Goal: Book appointment/travel/reservation

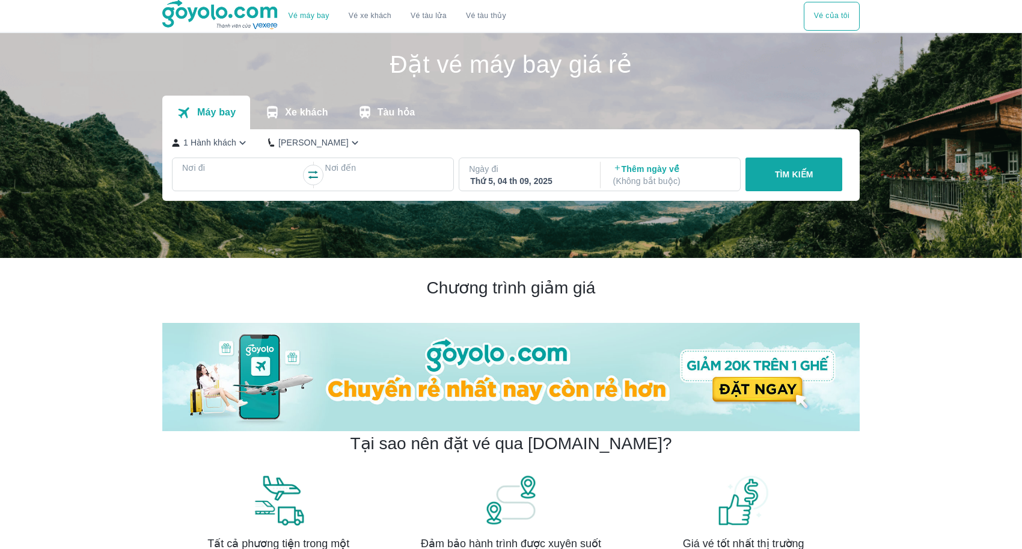
click at [260, 175] on div at bounding box center [241, 182] width 117 height 14
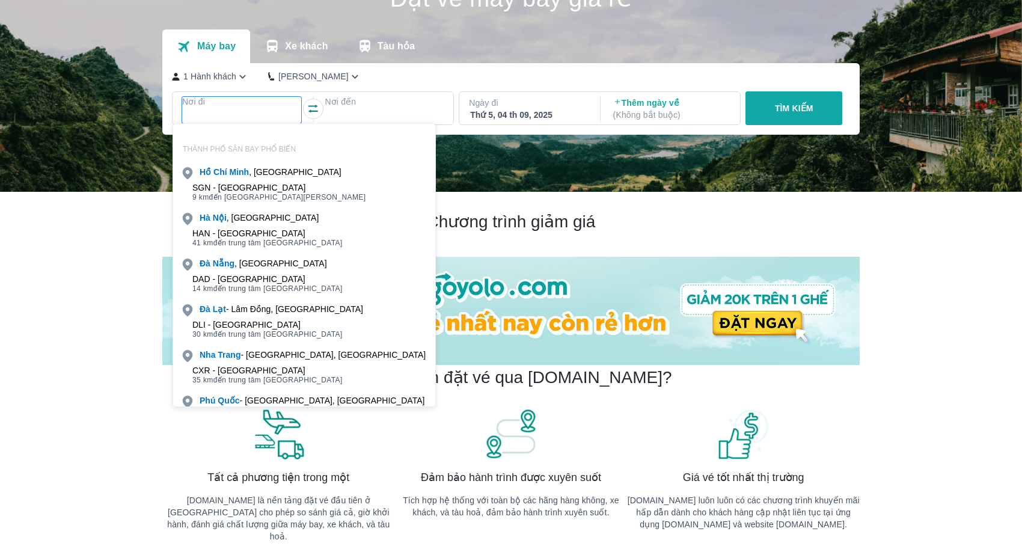
scroll to position [69, 0]
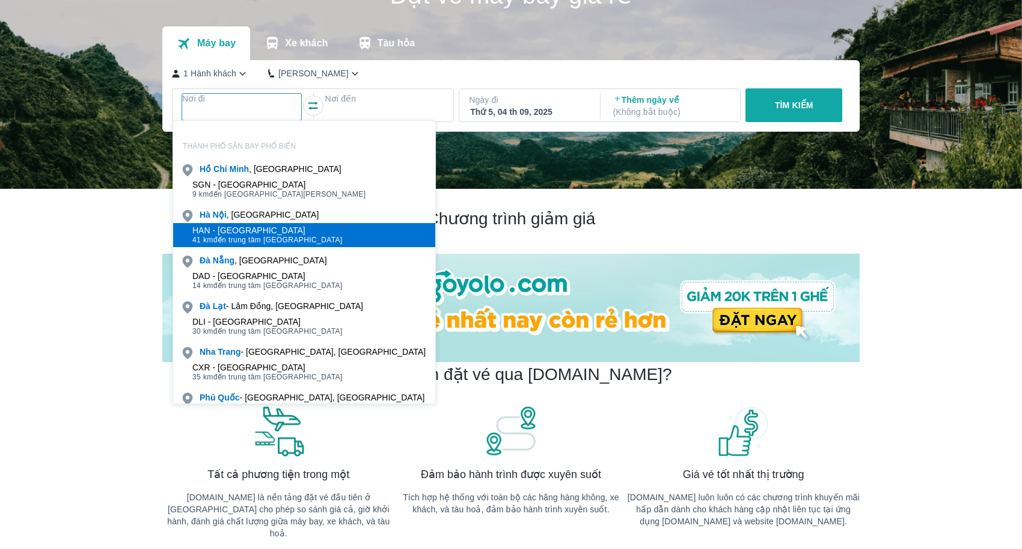
click at [278, 230] on div "HAN - [GEOGRAPHIC_DATA]" at bounding box center [267, 230] width 150 height 10
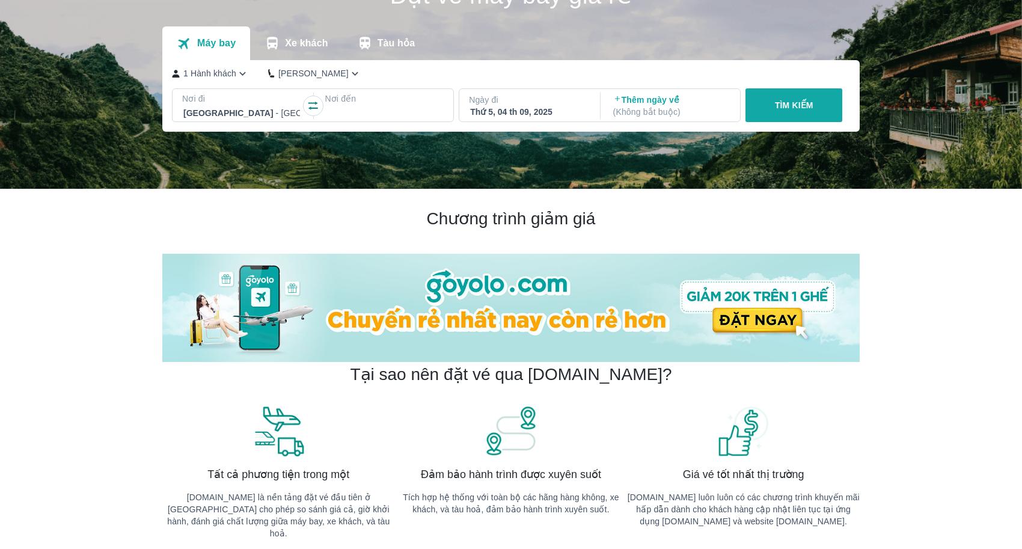
click at [396, 109] on div at bounding box center [384, 113] width 117 height 14
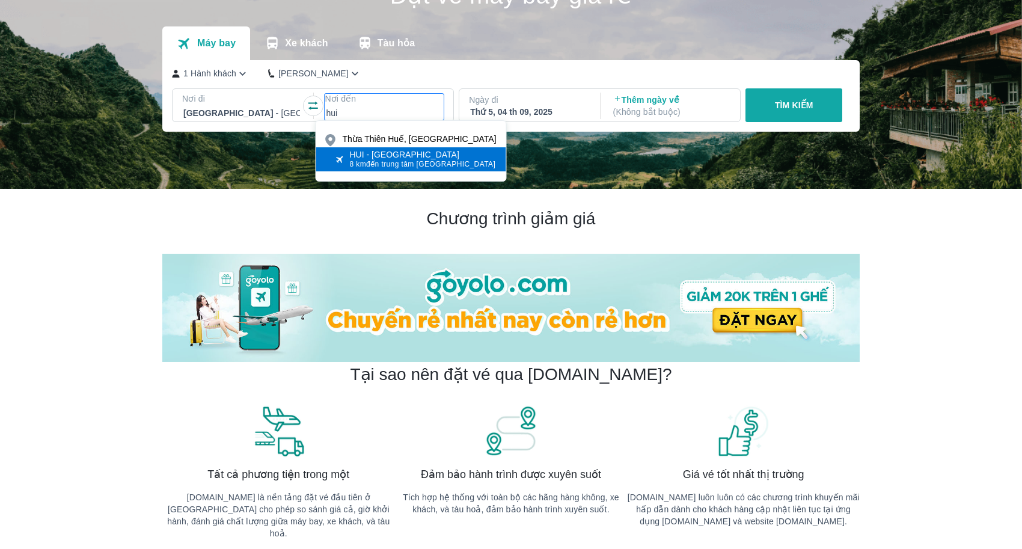
type input "hui"
click at [401, 164] on span "8 km đến trung tâm [GEOGRAPHIC_DATA]" at bounding box center [423, 164] width 146 height 10
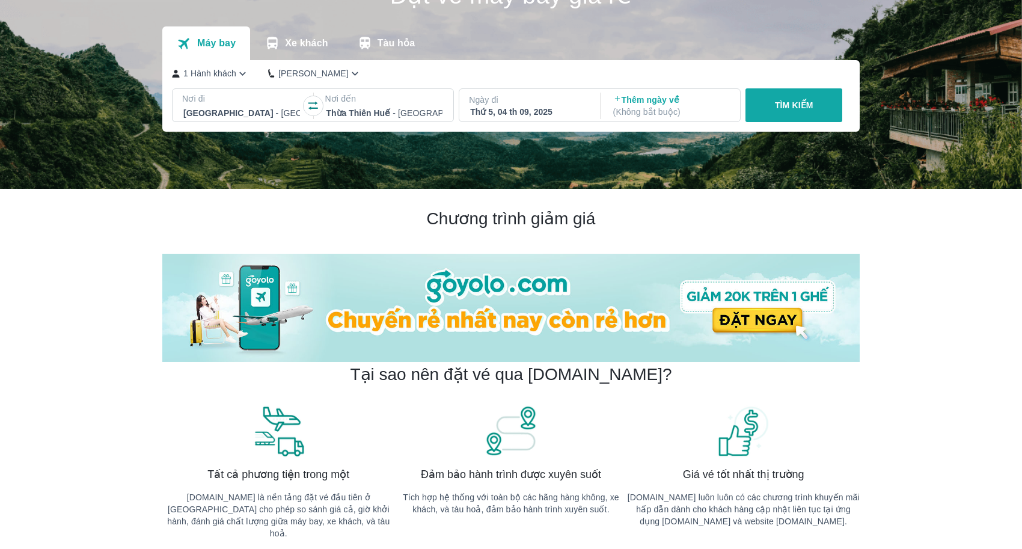
click at [555, 111] on div "Thứ 5, 04 th 09, 2025" at bounding box center [528, 112] width 117 height 12
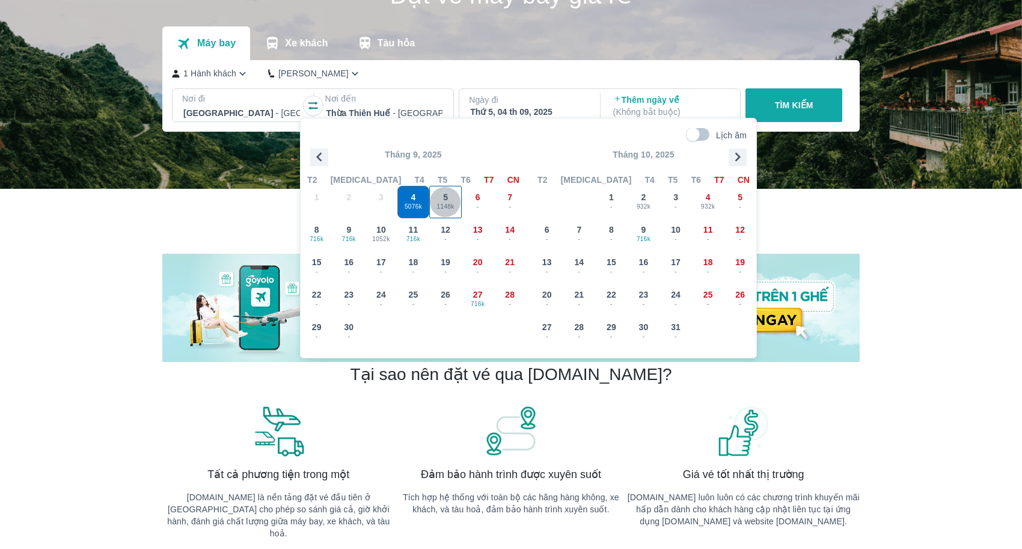
click at [451, 215] on div "5 1148k" at bounding box center [445, 201] width 31 height 31
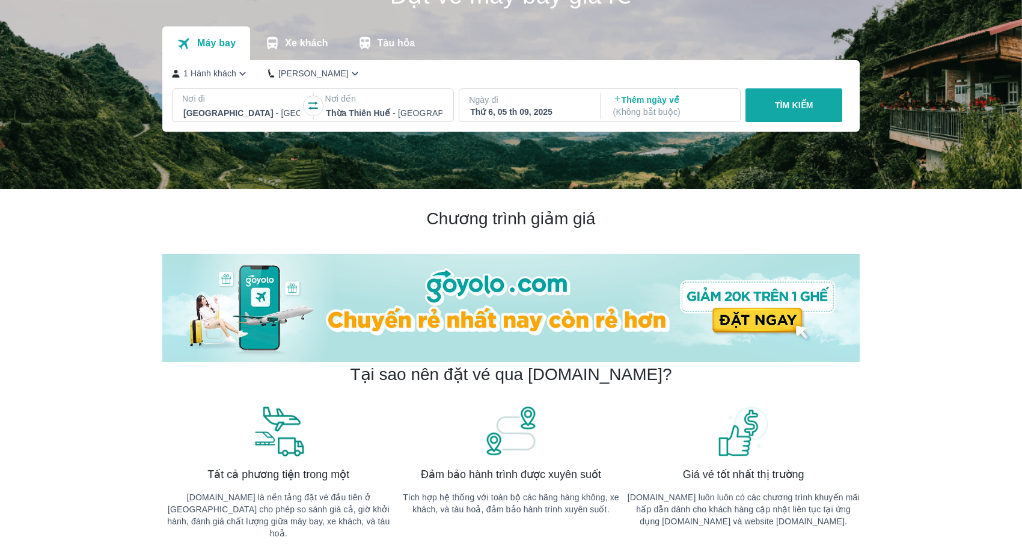
click at [815, 112] on button "TÌM KIẾM" at bounding box center [793, 105] width 97 height 34
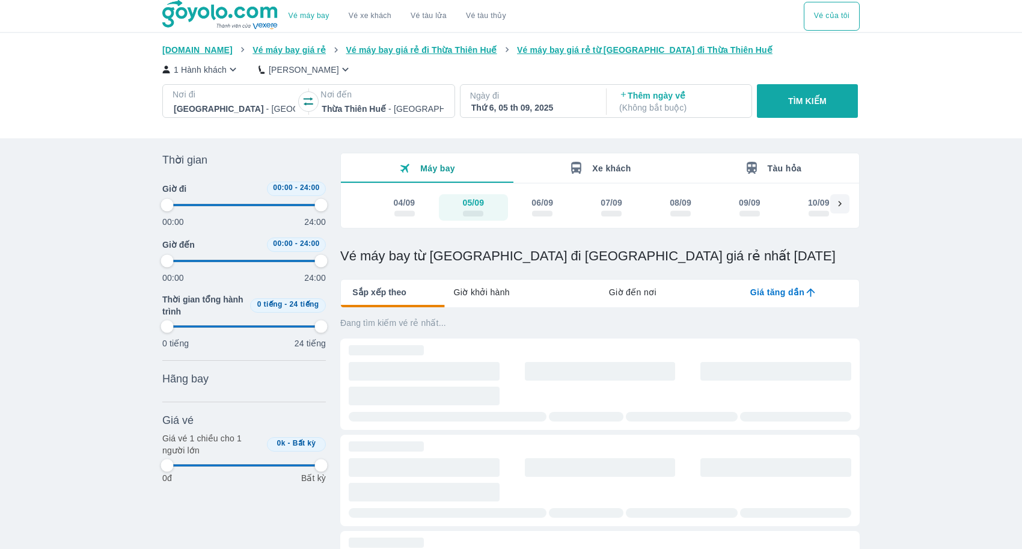
type input "97.9166666666667"
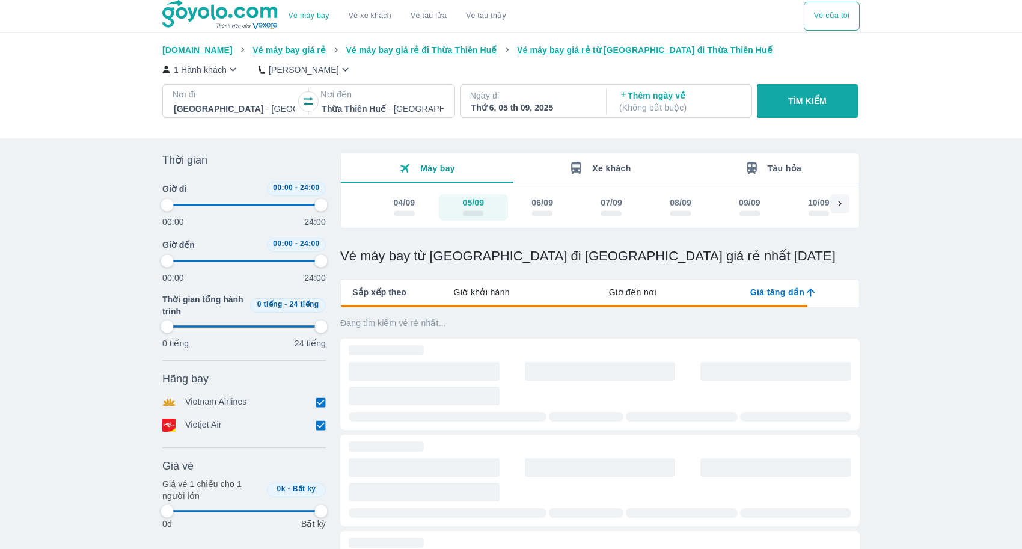
type input "97.9166666666667"
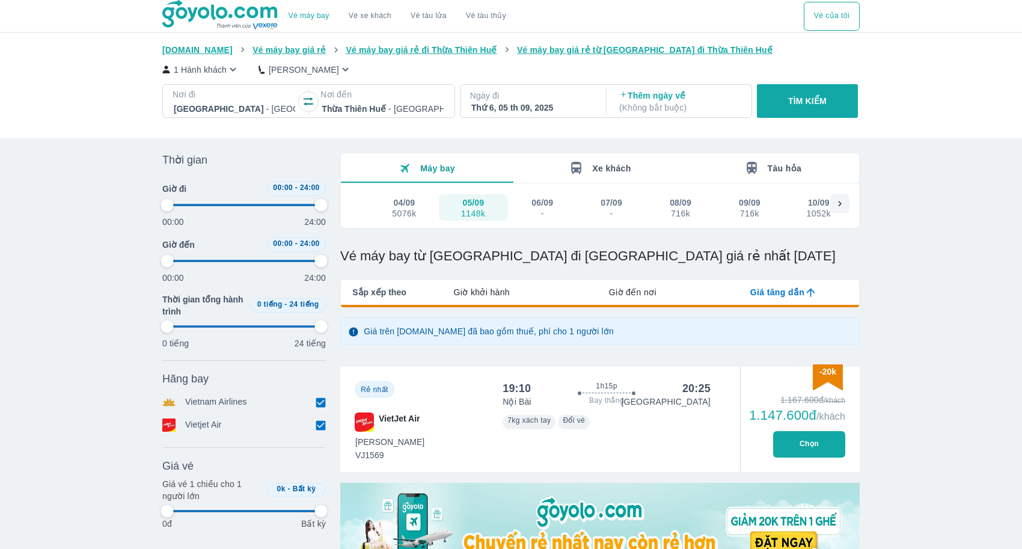
type input "97.9166666666667"
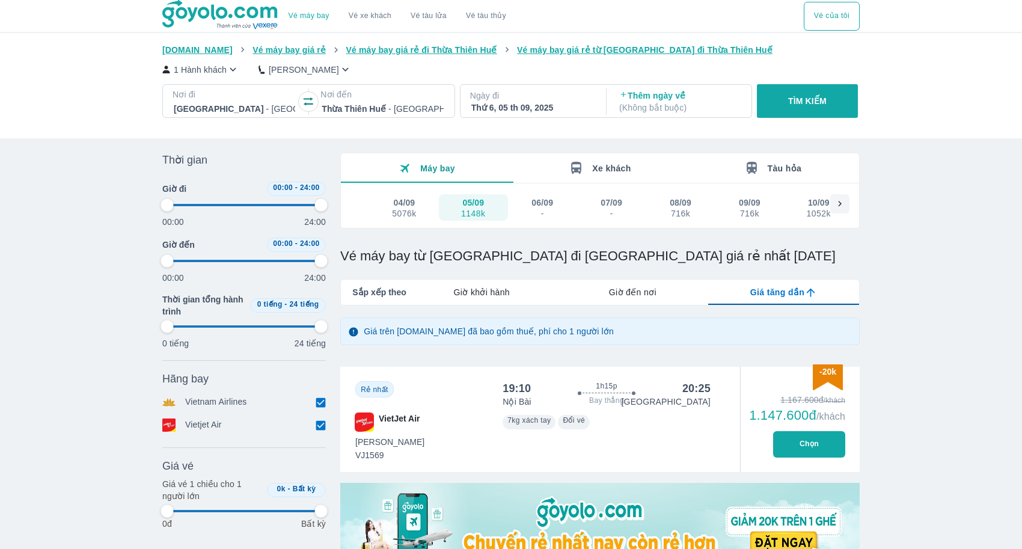
type input "97.9166666666667"
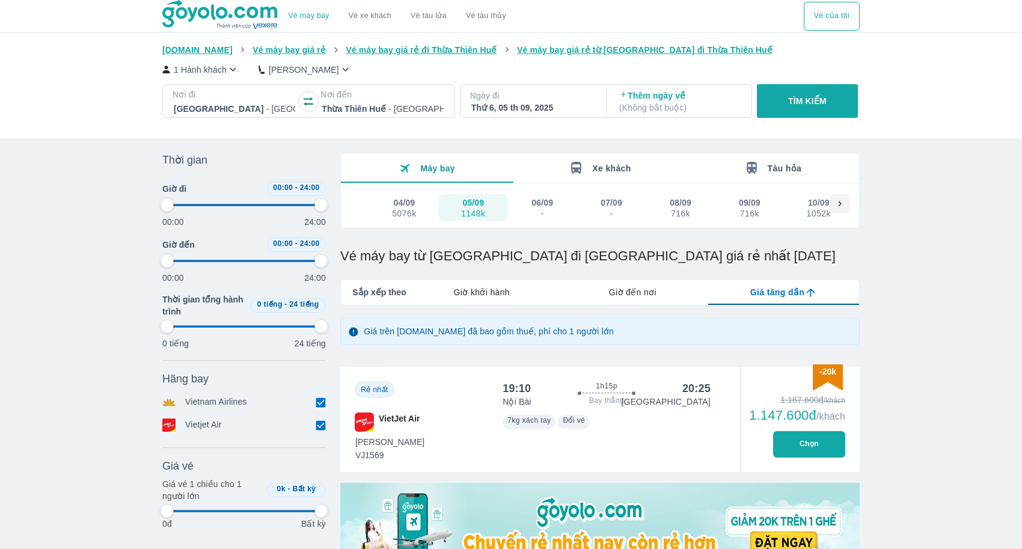
type input "97.9166666666667"
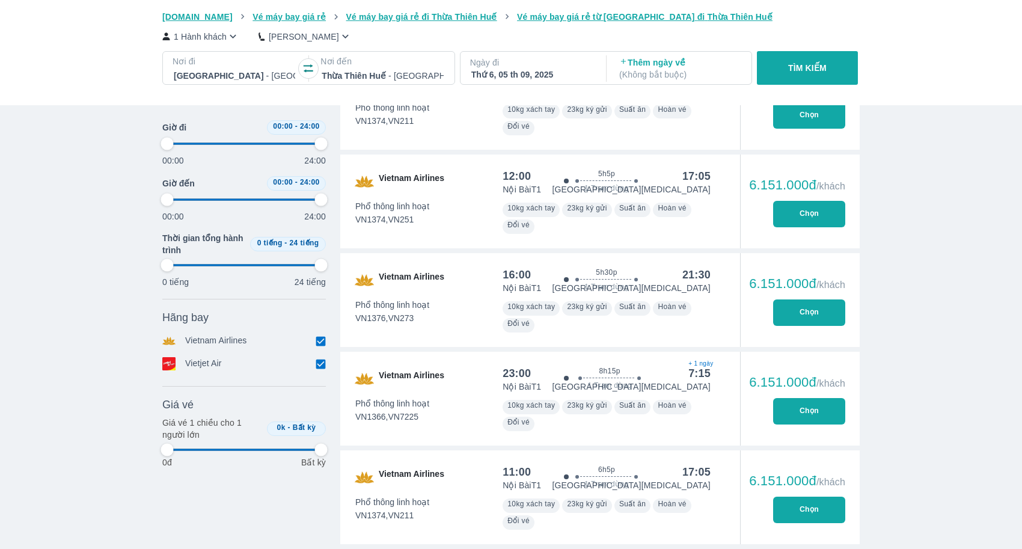
type input "97.9166666666667"
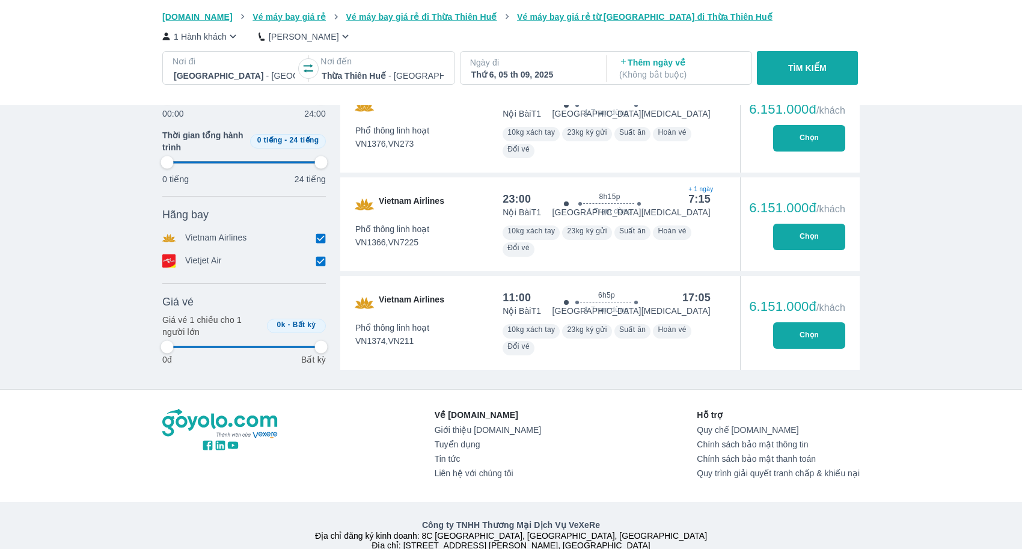
type input "97.9166666666667"
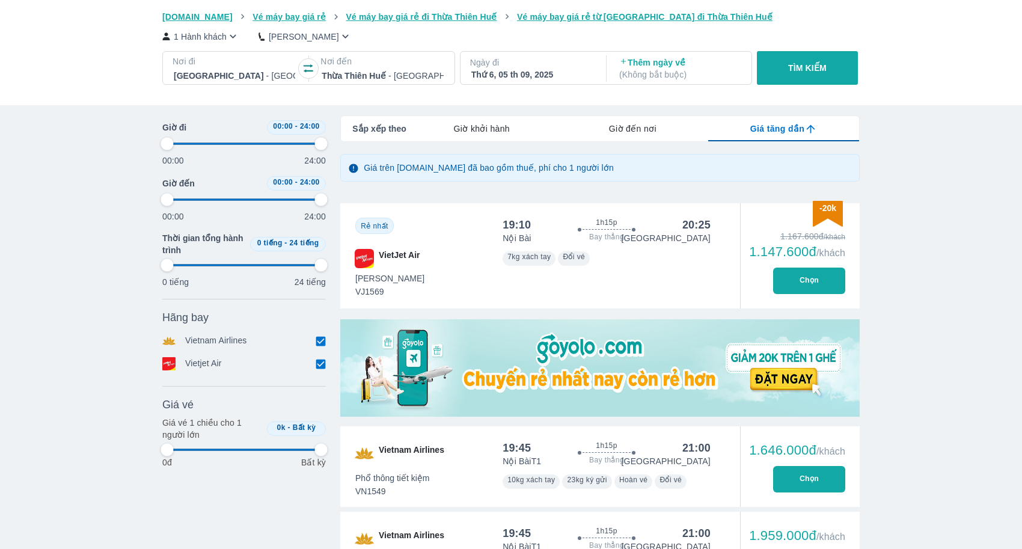
type input "97.9166666666667"
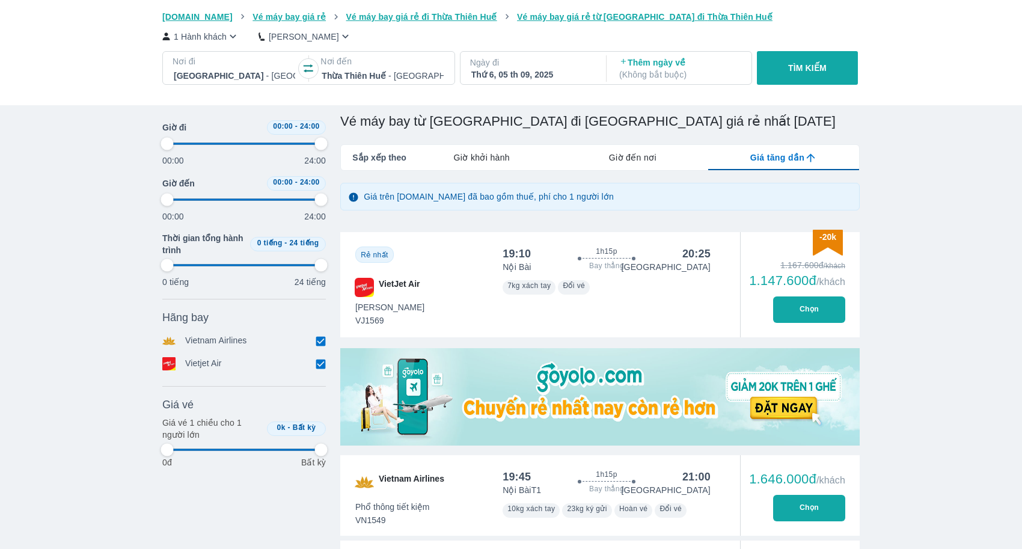
type input "97.9166666666667"
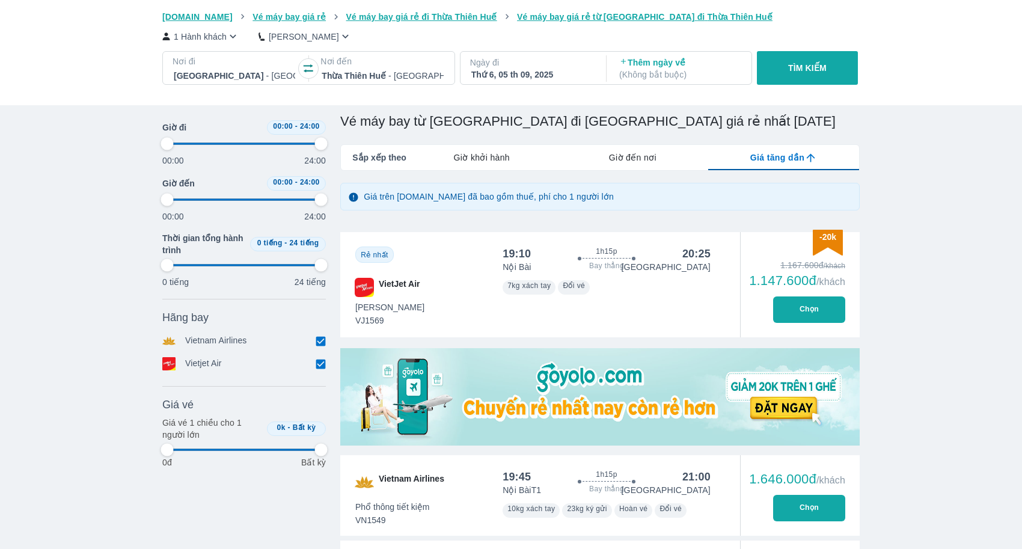
type input "97.9166666666667"
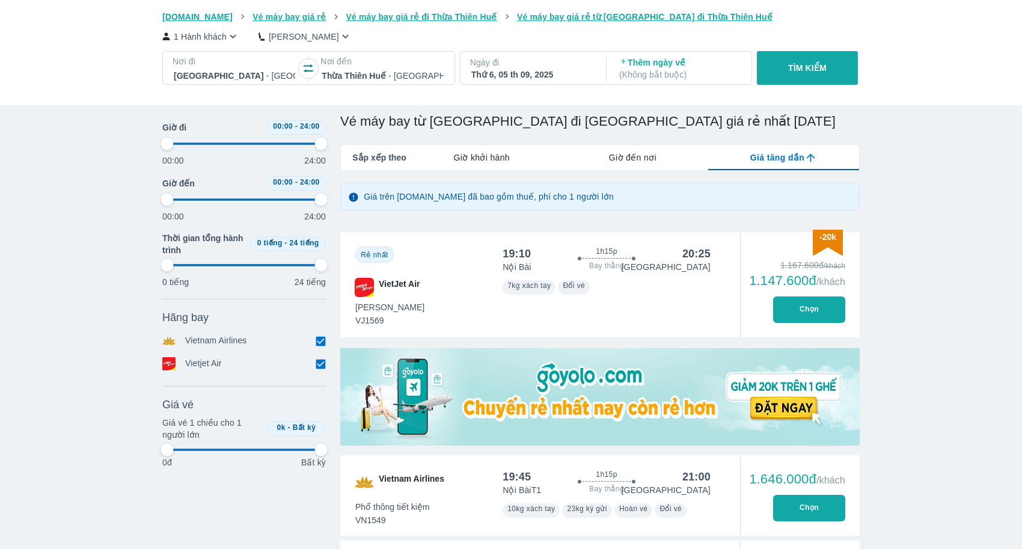
type input "97.9166666666667"
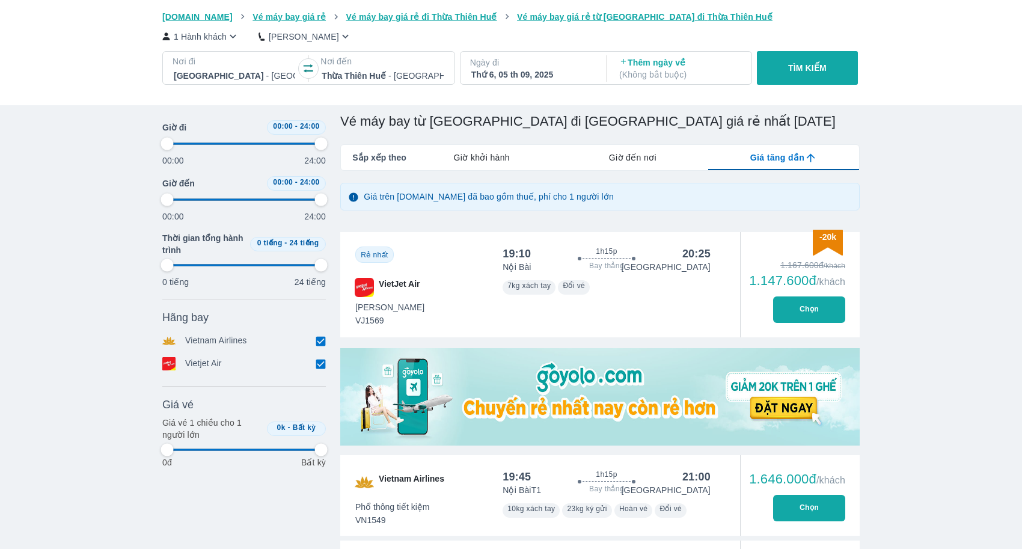
type input "97.9166666666667"
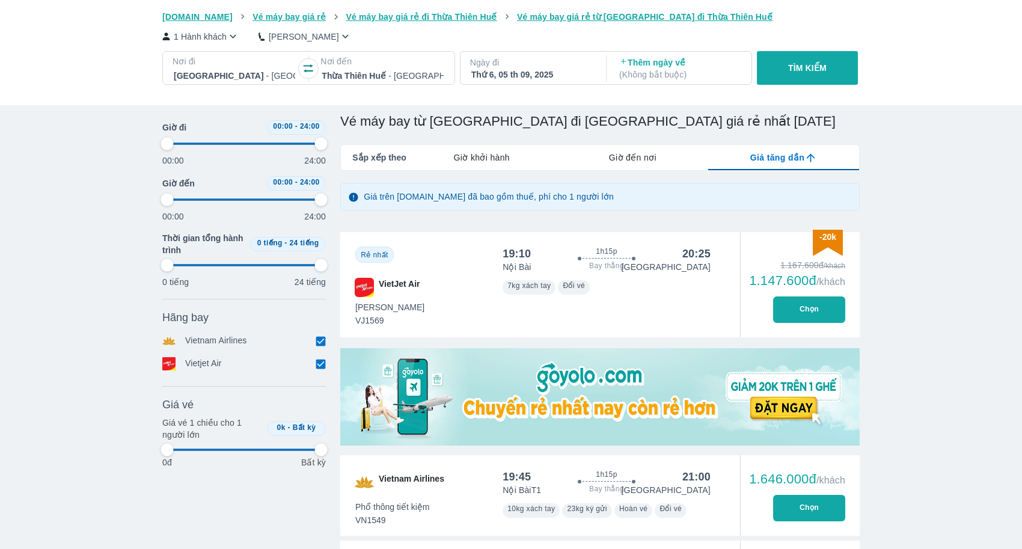
type input "97.9166666666667"
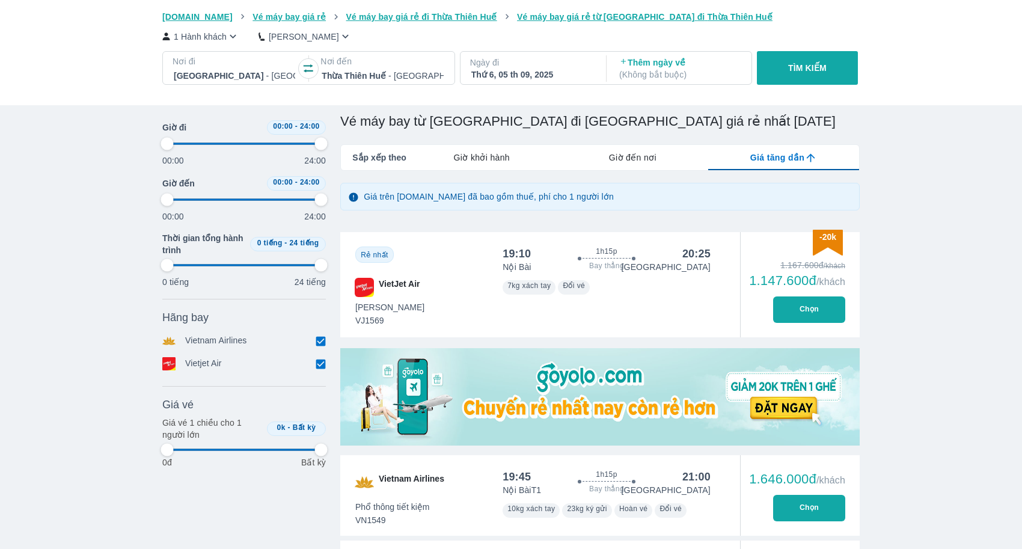
type input "97.9166666666667"
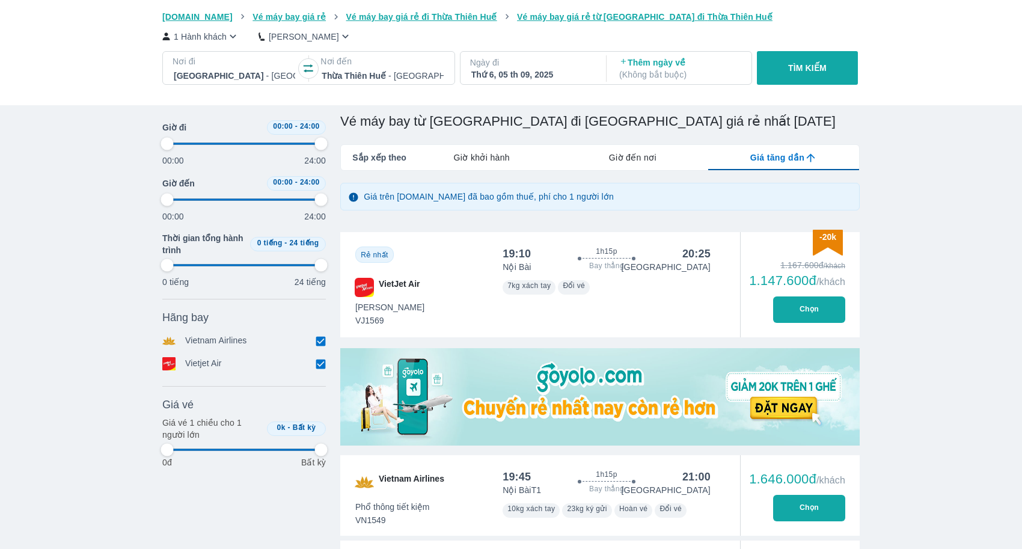
type input "97.9166666666667"
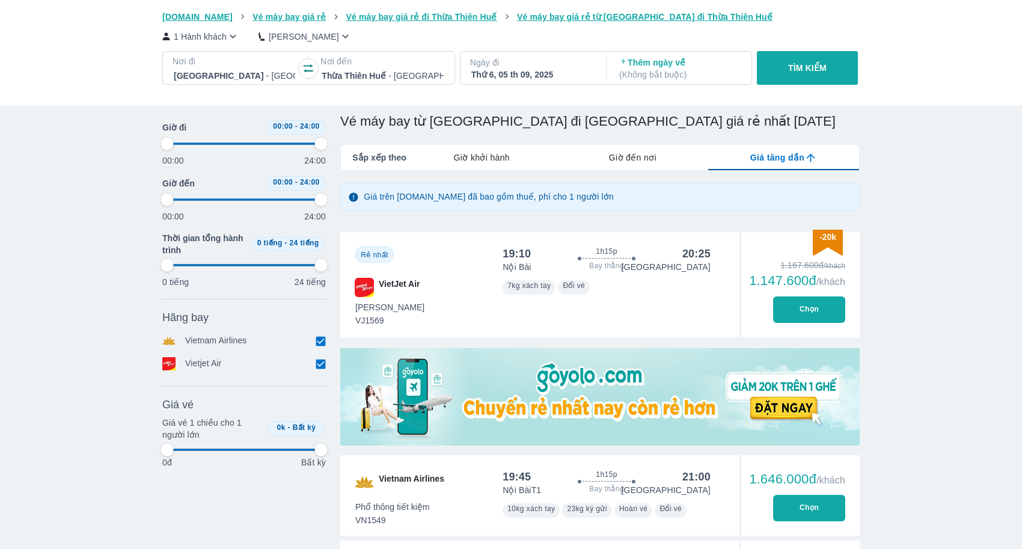
type input "97.9166666666667"
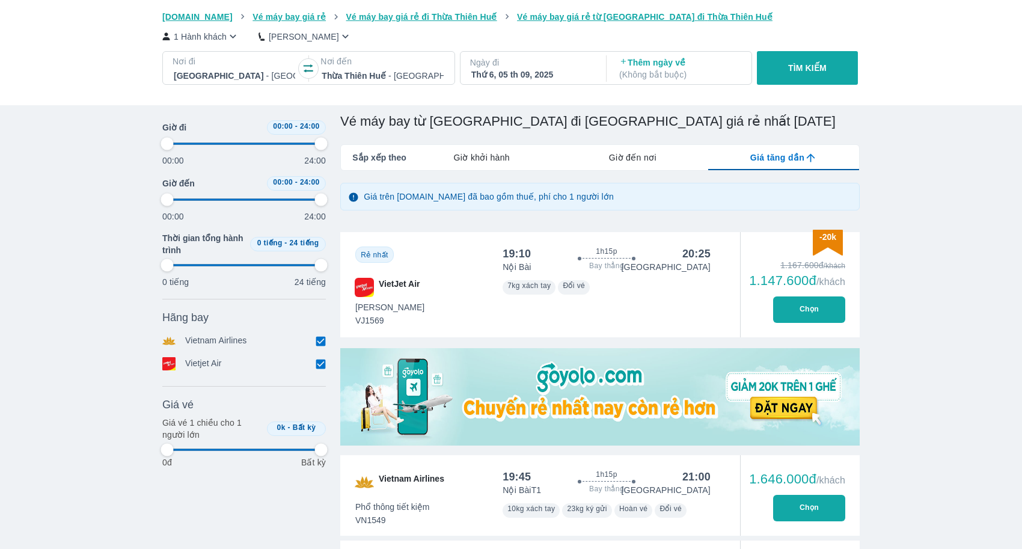
type input "97.9166666666667"
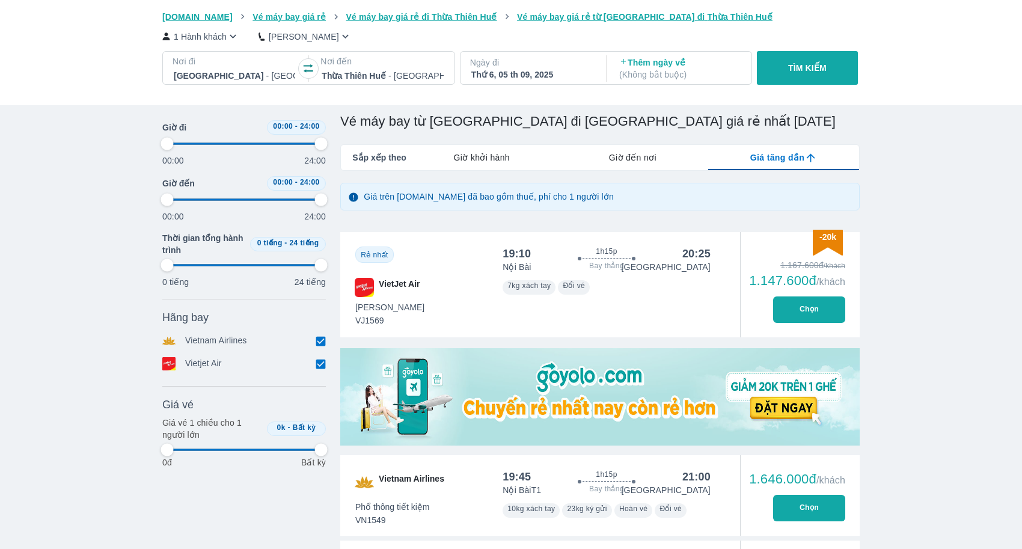
type input "97.9166666666667"
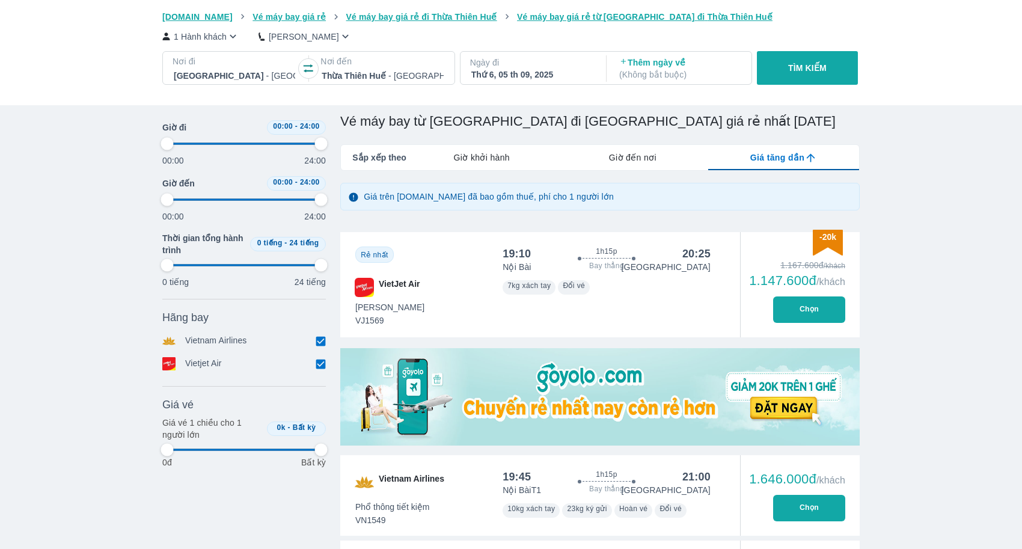
type input "97.9166666666667"
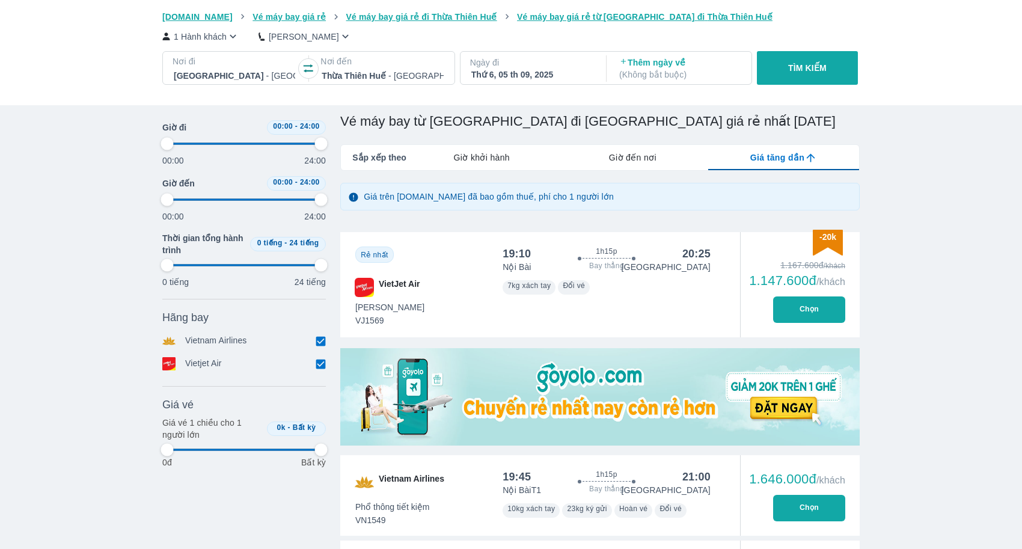
type input "97.9166666666667"
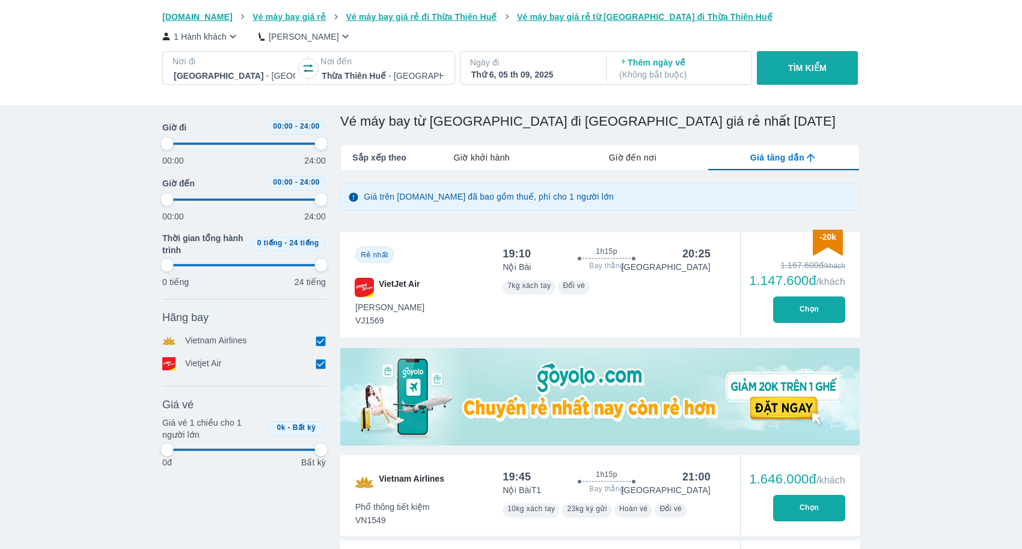
type input "97.9166666666667"
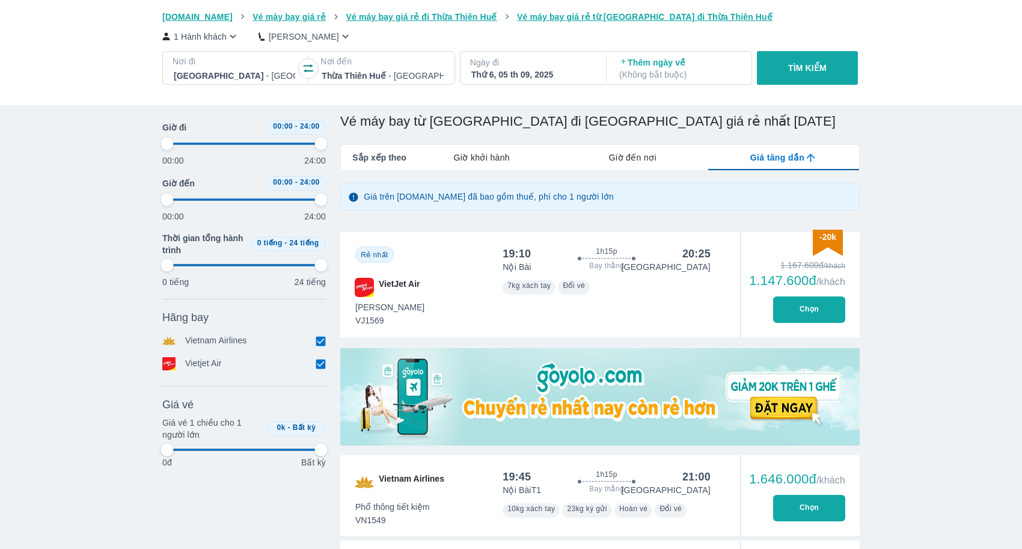
type input "97.9166666666667"
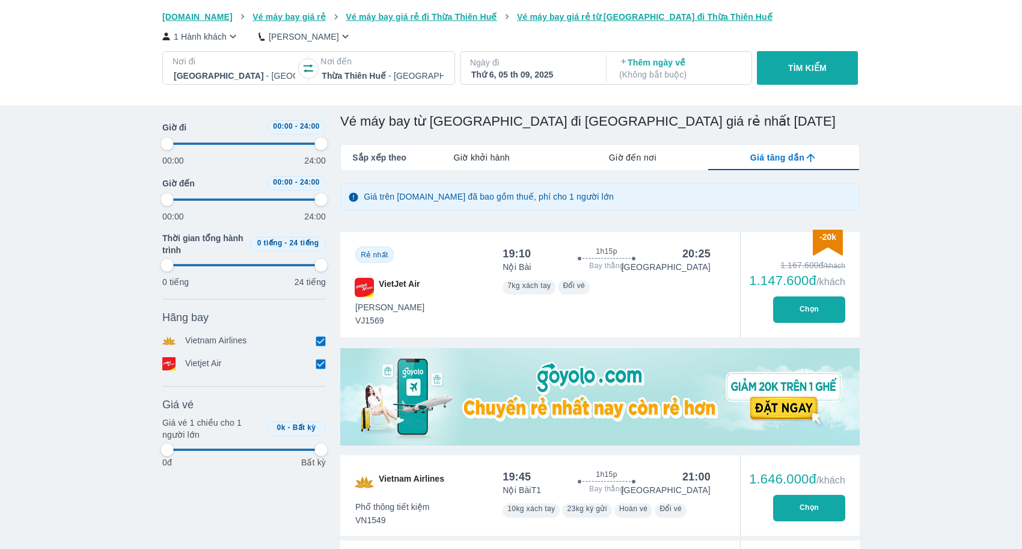
type input "97.9166666666667"
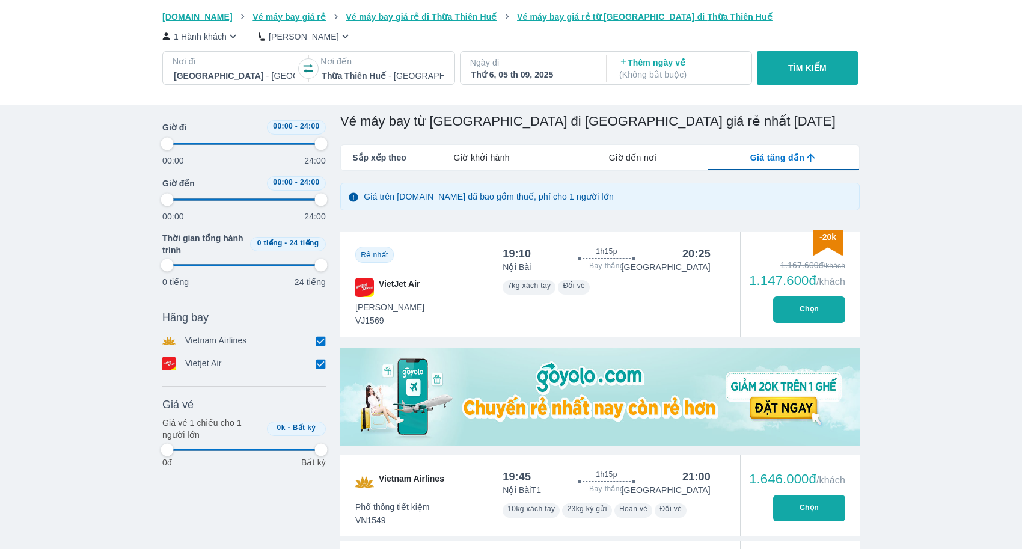
type input "97.9166666666667"
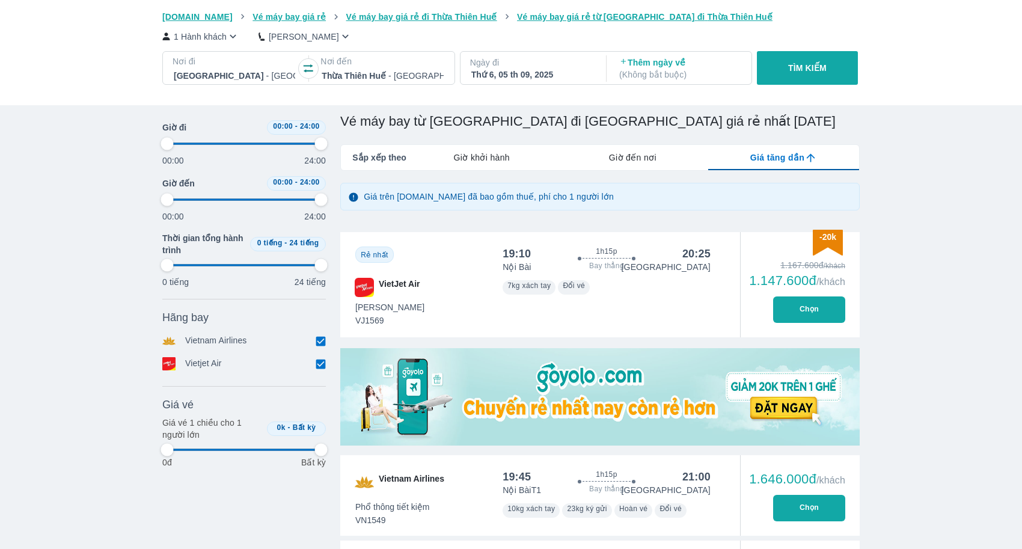
type input "97.9166666666667"
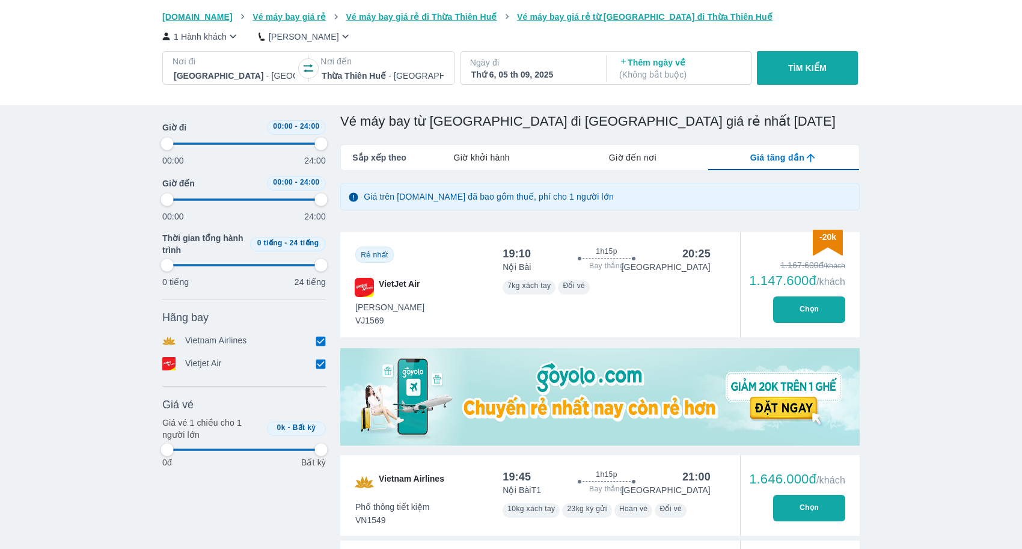
type input "97.9166666666667"
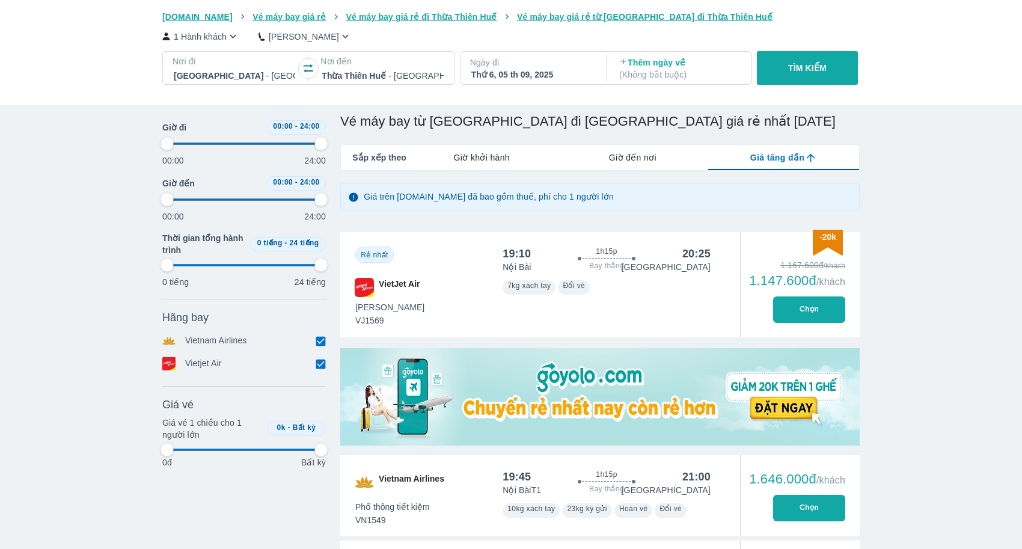
type input "97.9166666666667"
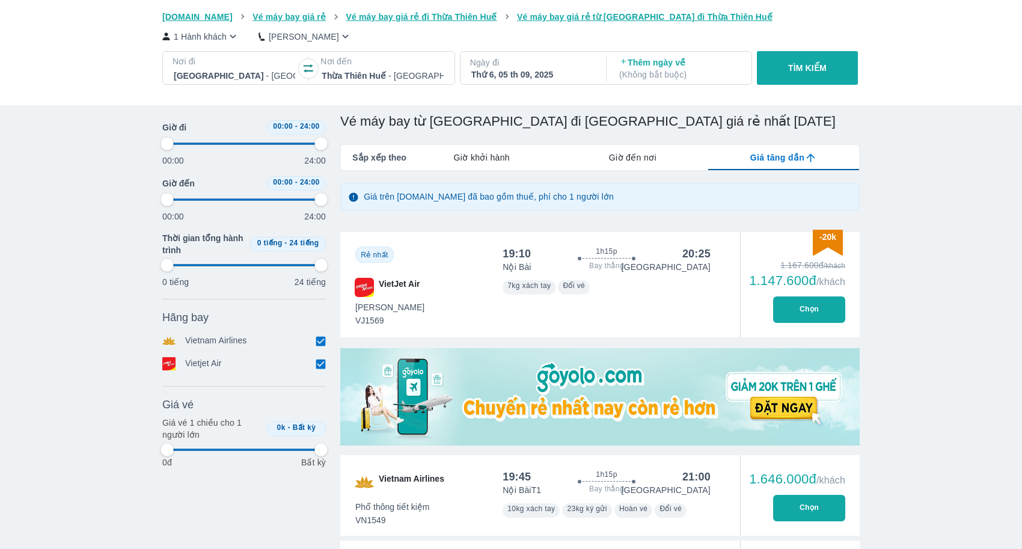
type input "97.9166666666667"
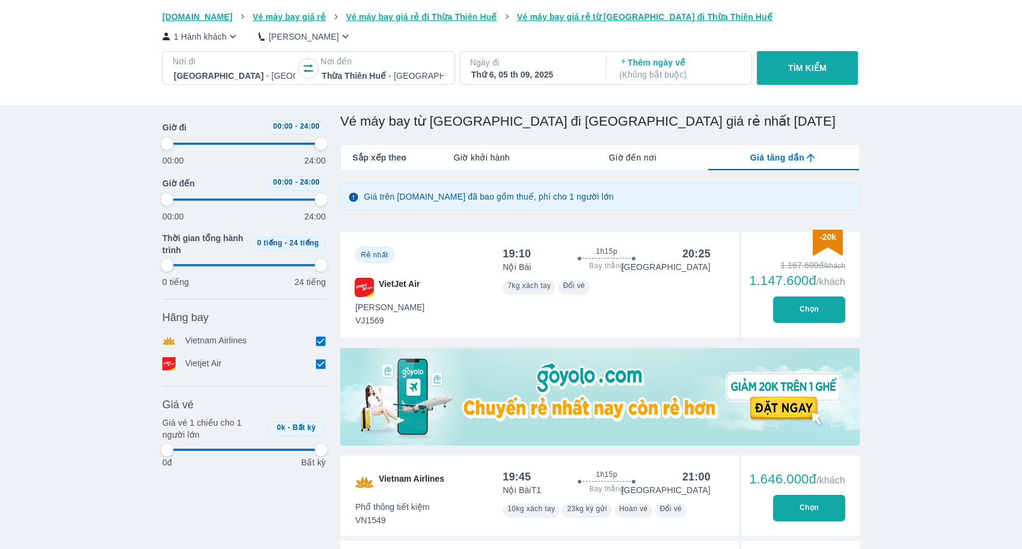
type input "97.9166666666667"
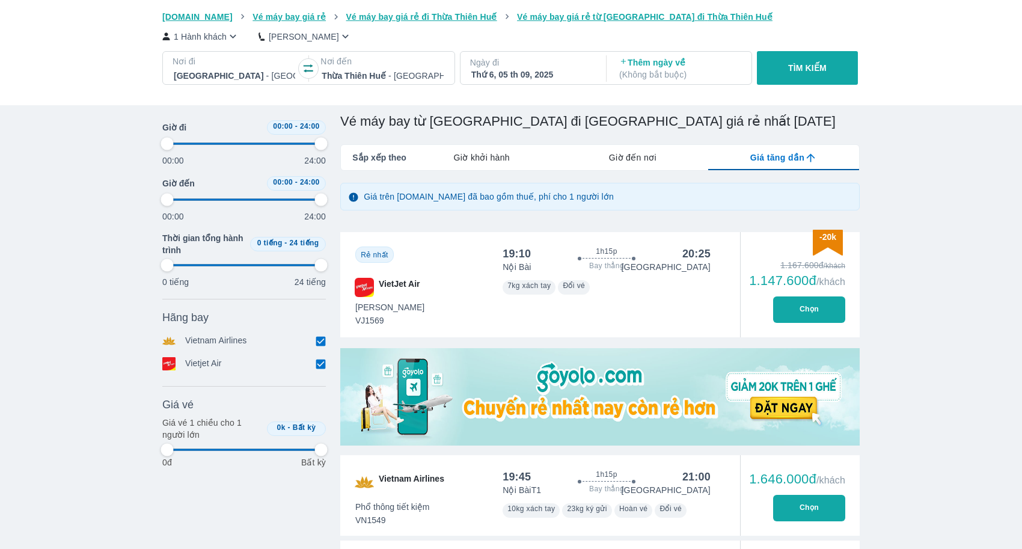
type input "97.9166666666667"
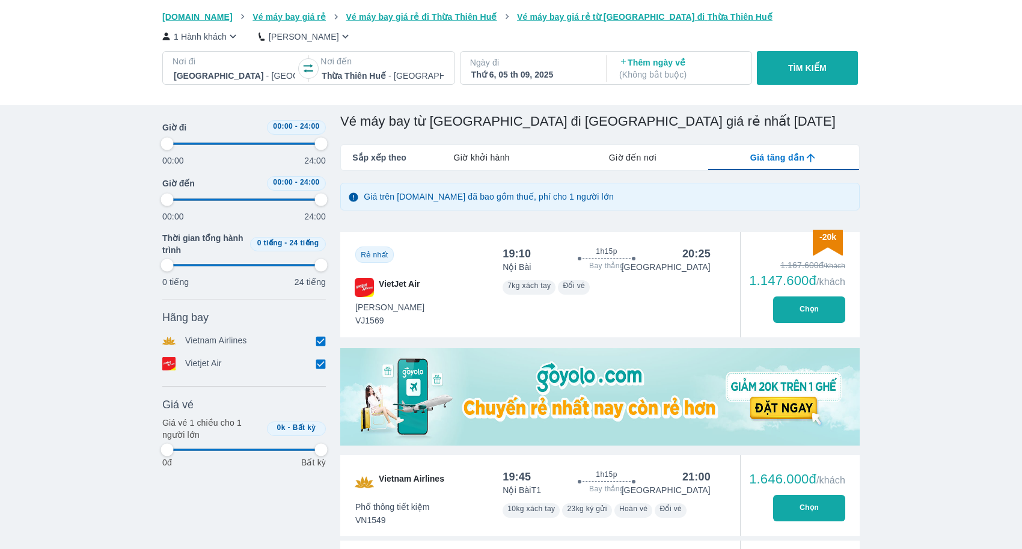
type input "97.9166666666667"
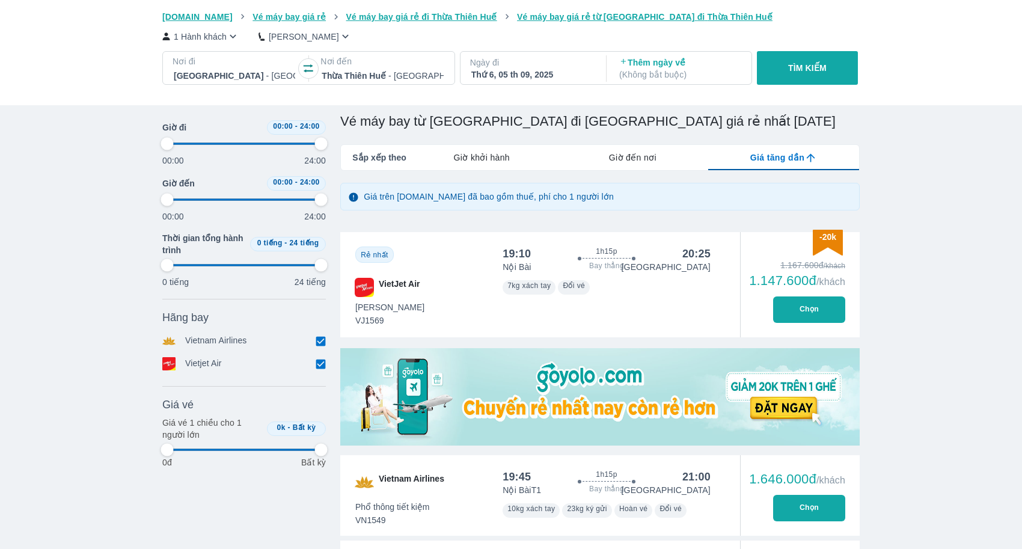
type input "97.9166666666667"
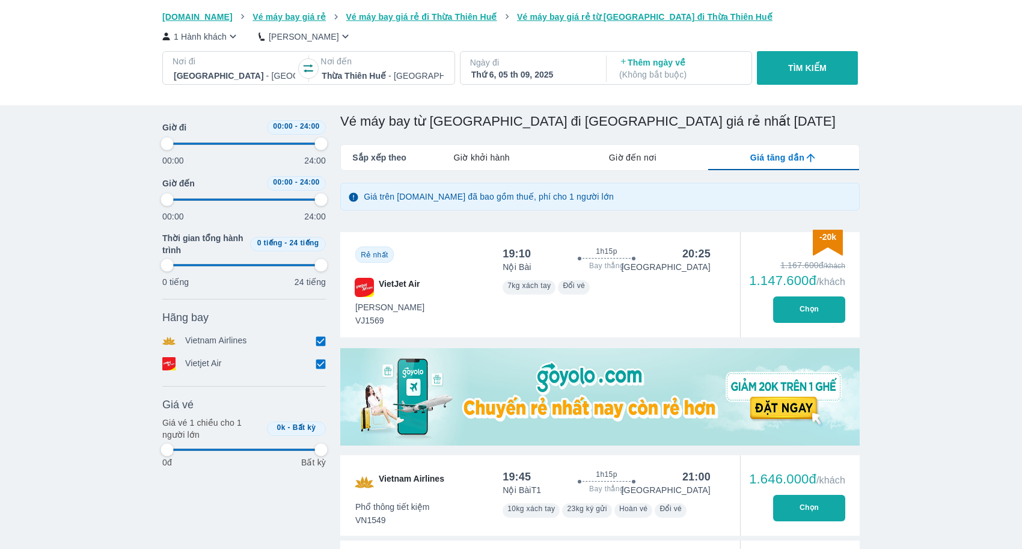
type input "97.9166666666667"
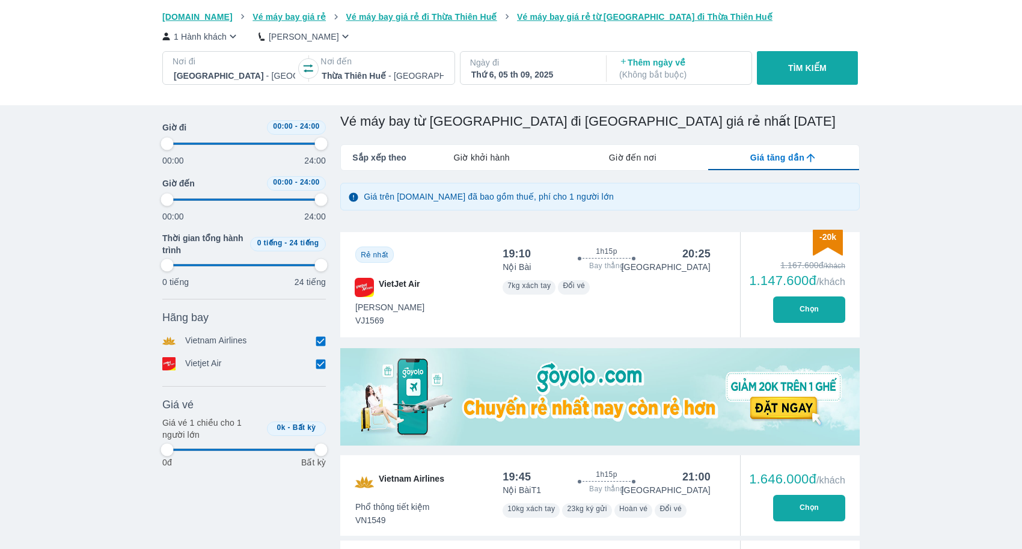
type input "97.9166666666667"
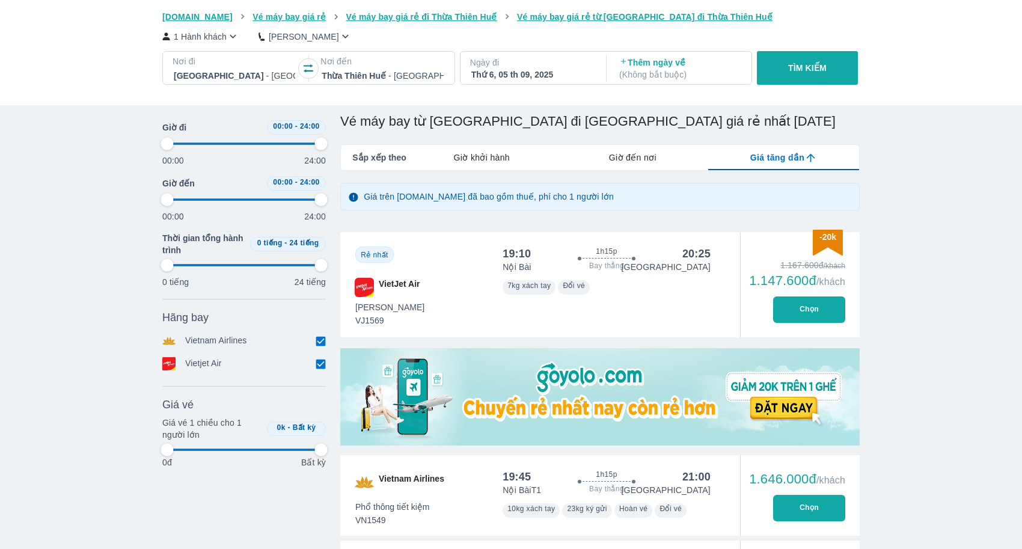
type input "97.9166666666667"
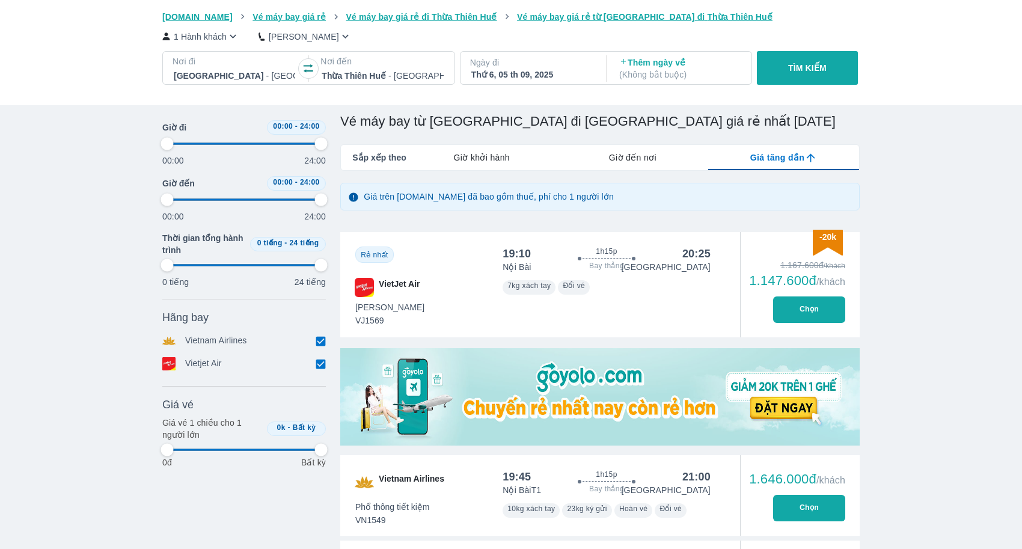
type input "97.9166666666667"
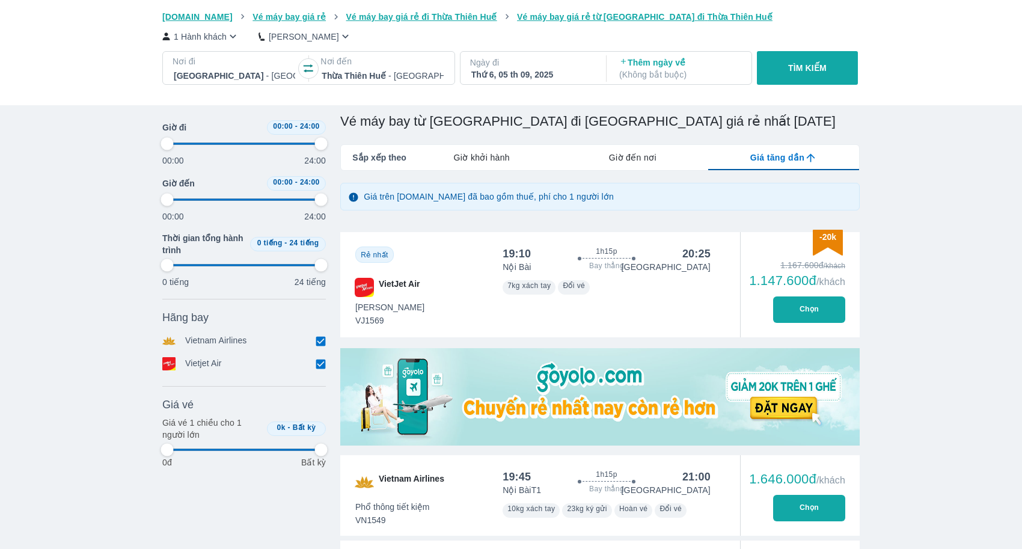
type input "97.9166666666667"
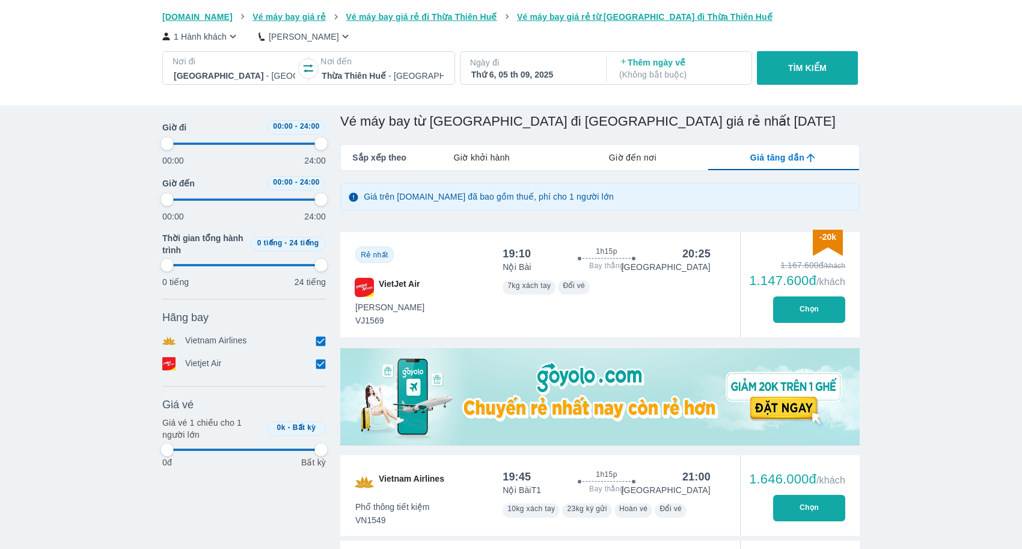
type input "97.9166666666667"
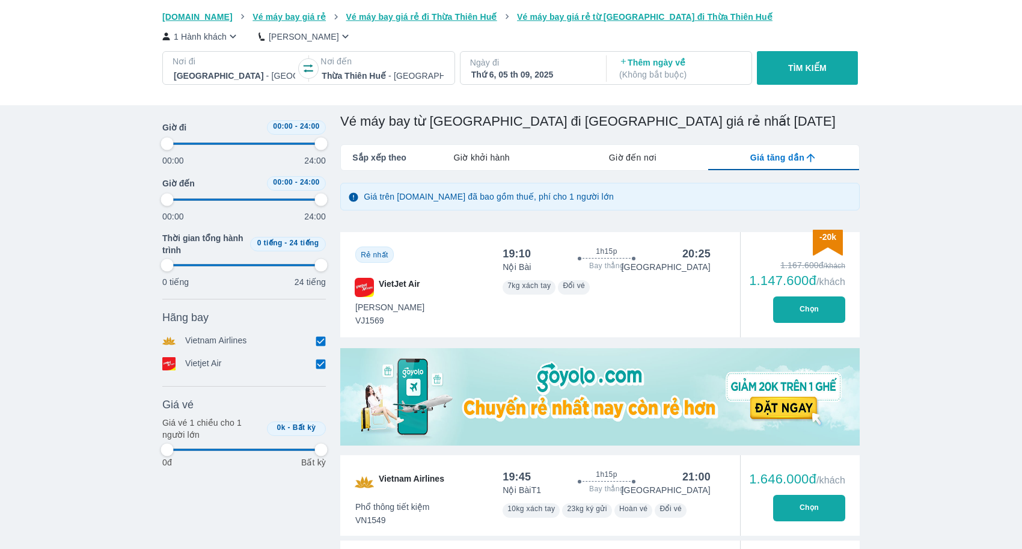
type input "97.9166666666667"
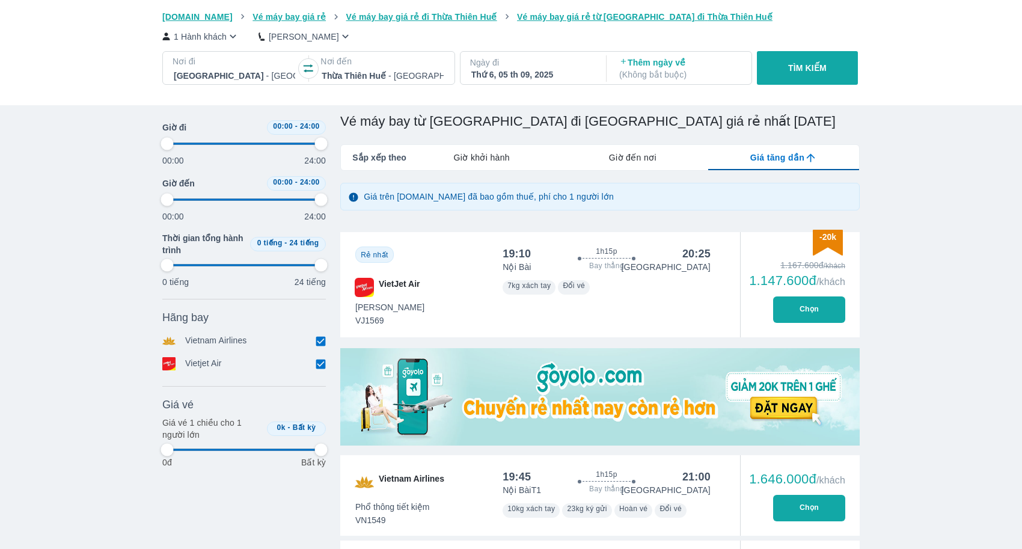
type input "97.9166666666667"
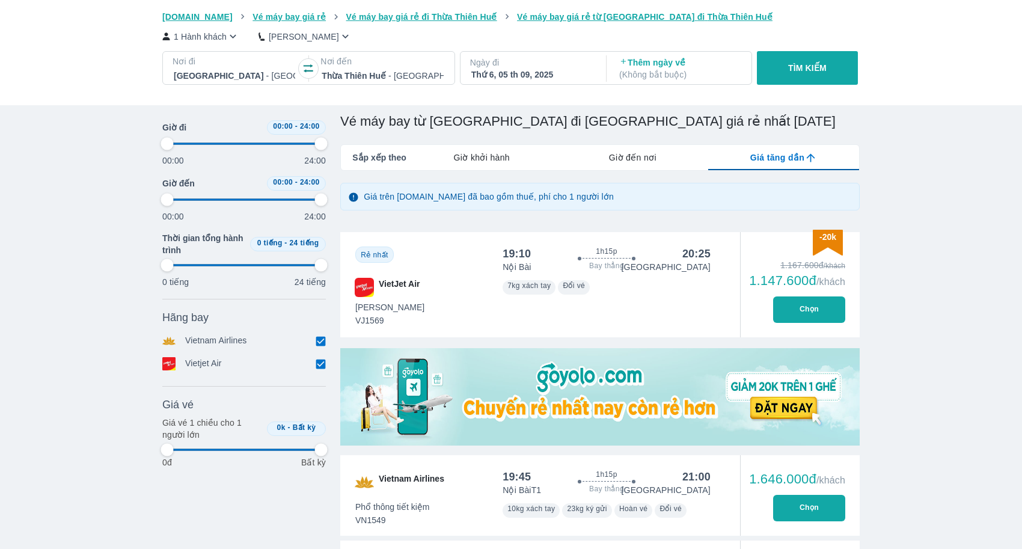
type input "97.9166666666667"
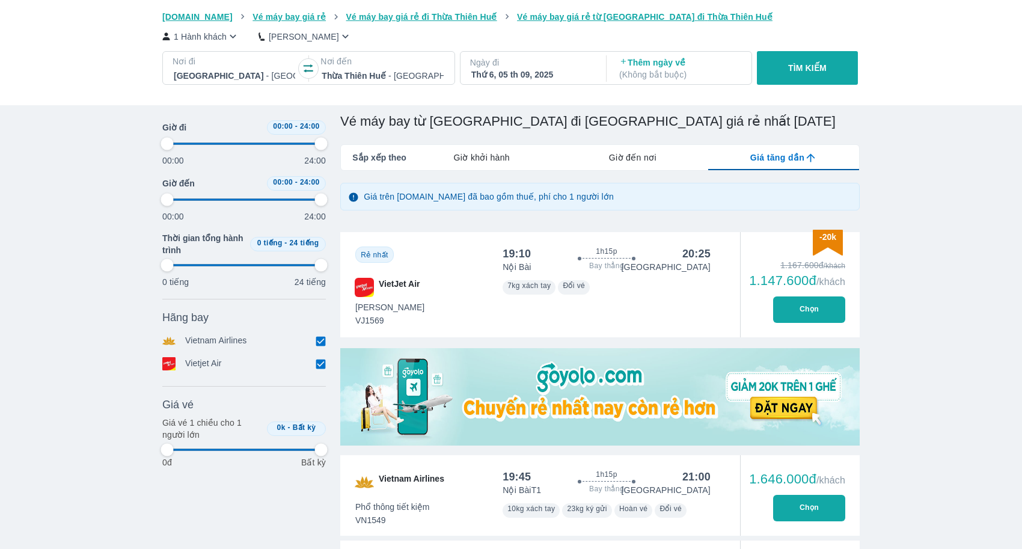
type input "97.9166666666667"
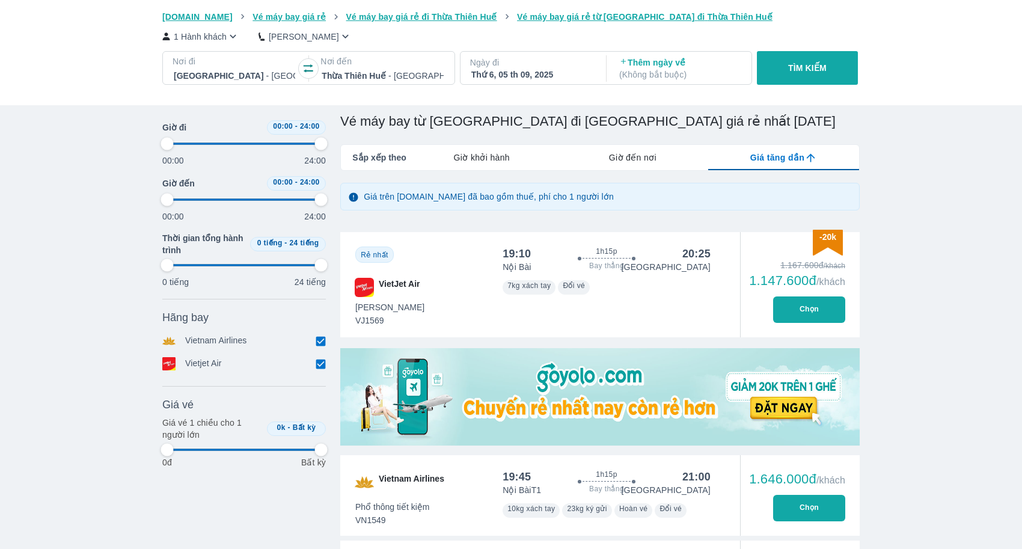
type input "97.9166666666667"
